Goal: Task Accomplishment & Management: Use online tool/utility

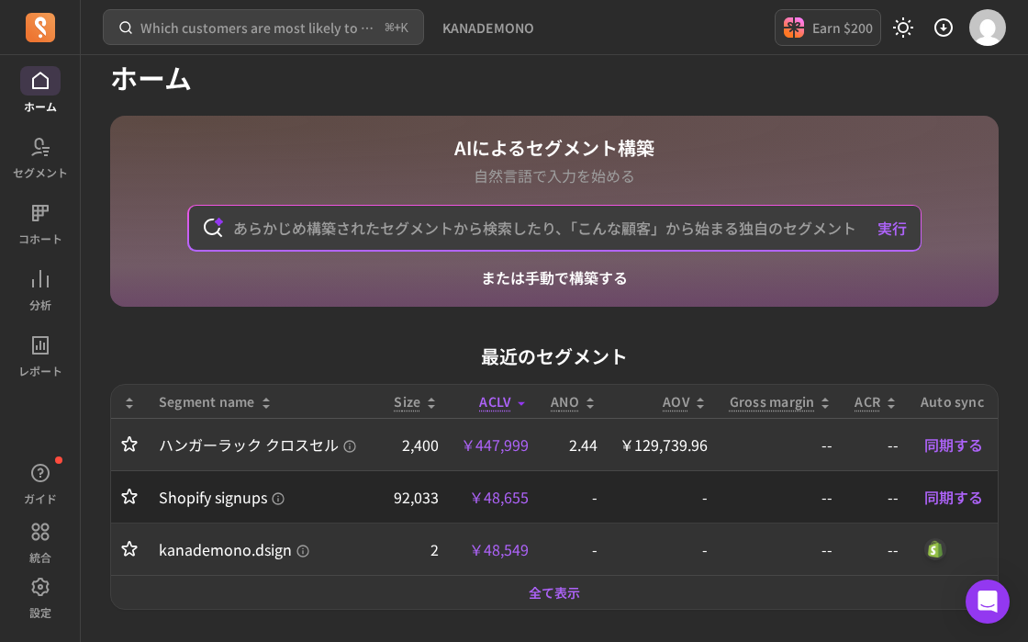
scroll to position [20, 0]
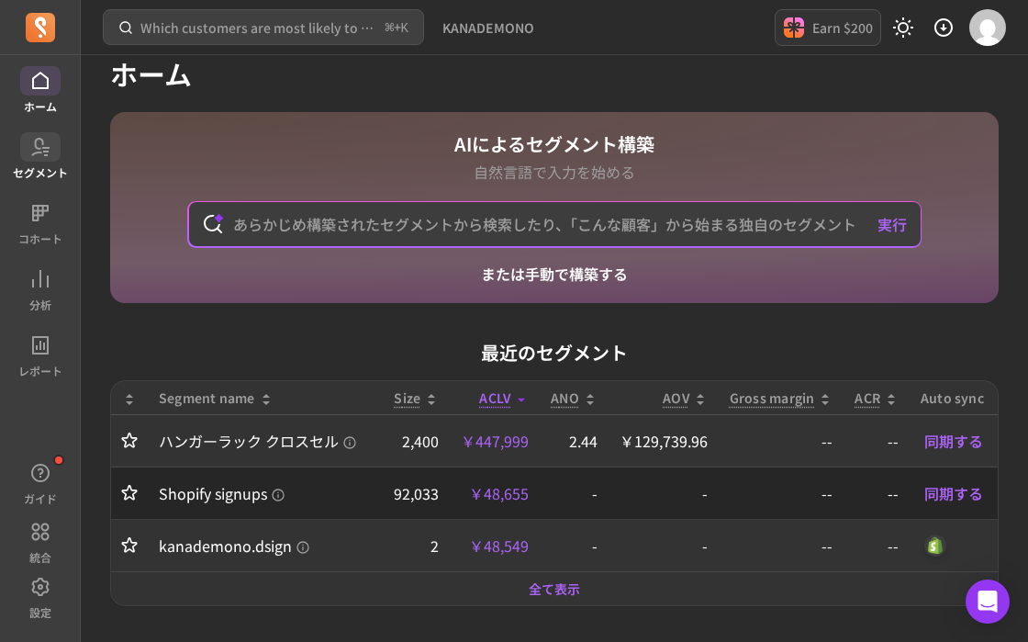
click at [29, 159] on span at bounding box center [40, 146] width 40 height 29
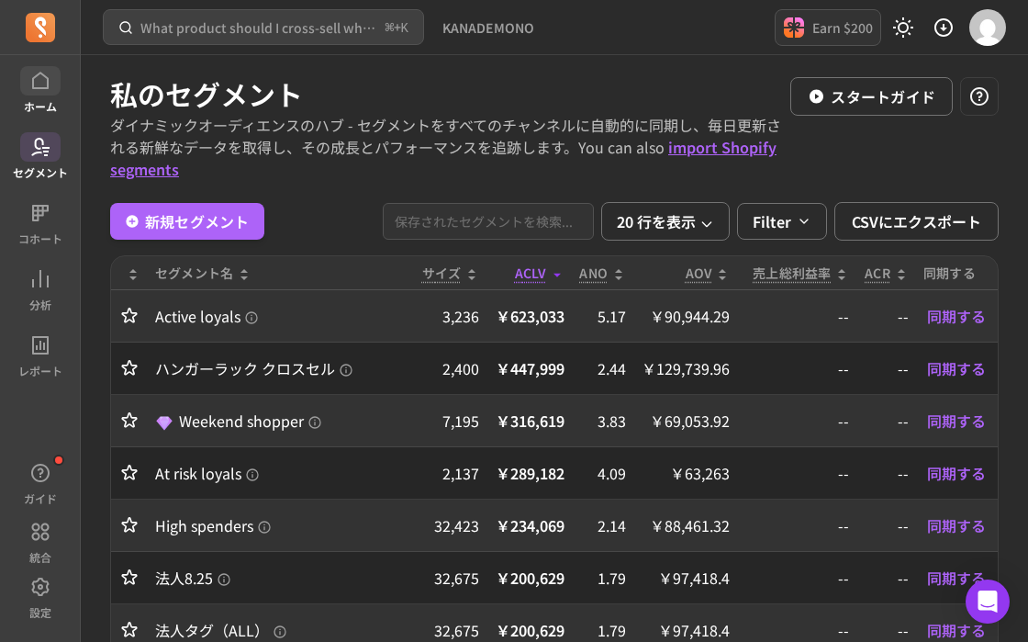
click at [36, 84] on icon at bounding box center [40, 81] width 22 height 22
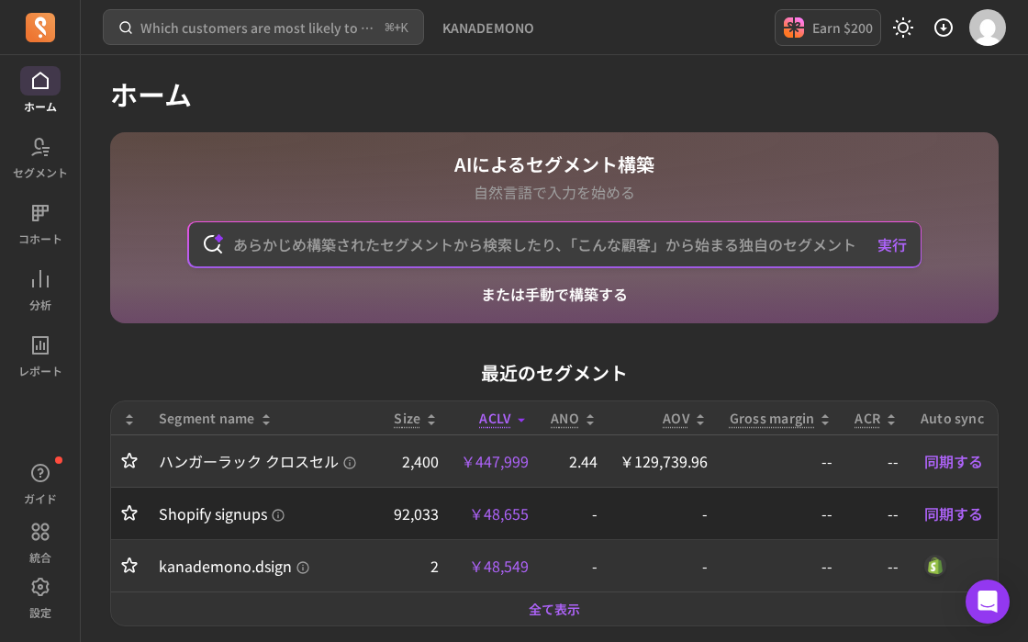
click at [380, 248] on input "text" at bounding box center [554, 244] width 673 height 44
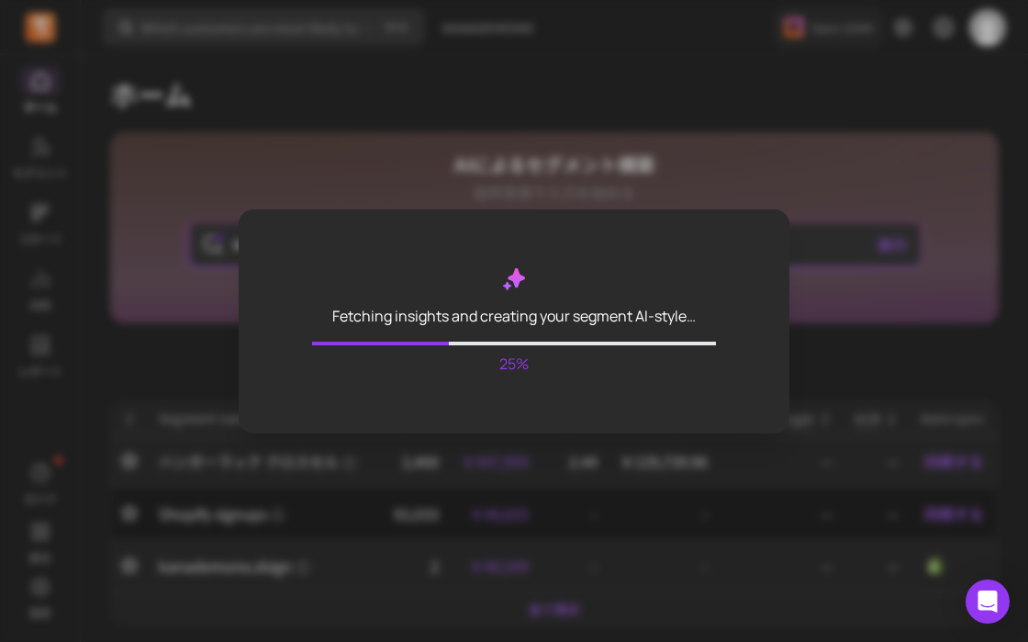
type input "MORTEX"
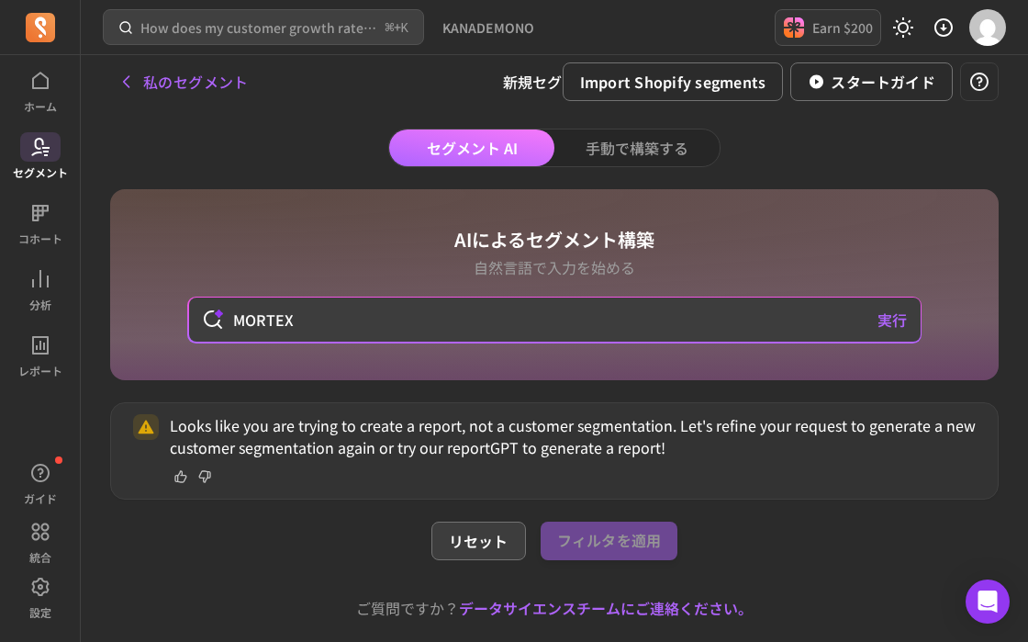
click at [456, 543] on button "リセット" at bounding box center [478, 540] width 95 height 39
type input "MORTEX"
click at [348, 139] on div "セグメント AI 手動で構築する AIによるセグメント構築 自然言語で入力を始める MORTEX 実行 Looks like you are trying t…" at bounding box center [554, 411] width 889 height 565
